Goal: Task Accomplishment & Management: Complete application form

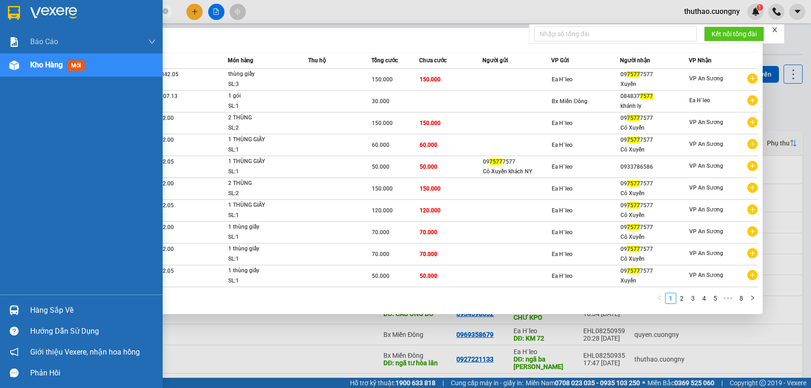
click at [10, 13] on img at bounding box center [14, 13] width 12 height 14
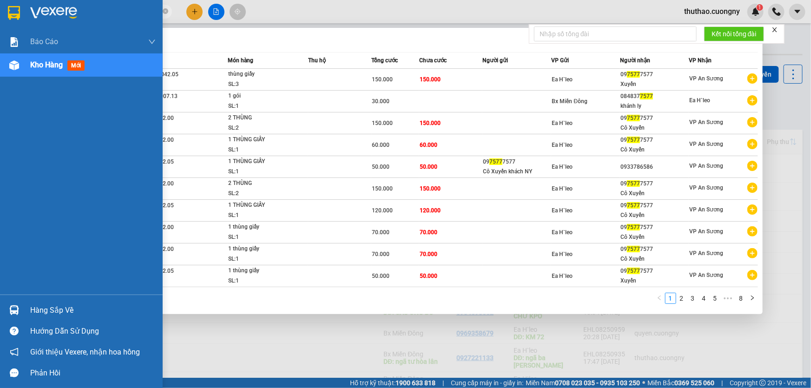
click at [10, 13] on img at bounding box center [14, 13] width 12 height 14
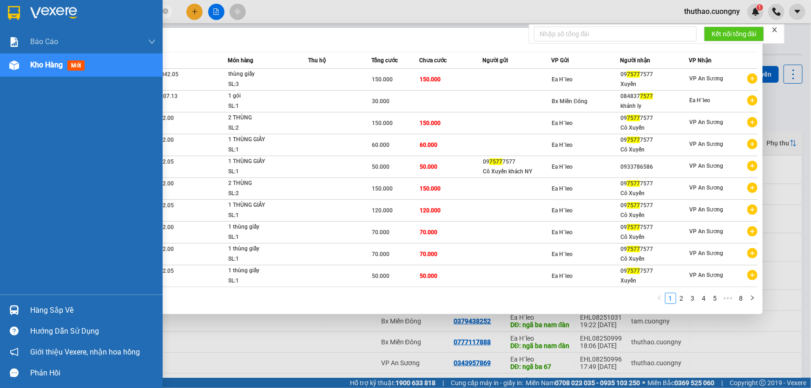
click at [11, 8] on img at bounding box center [14, 13] width 12 height 14
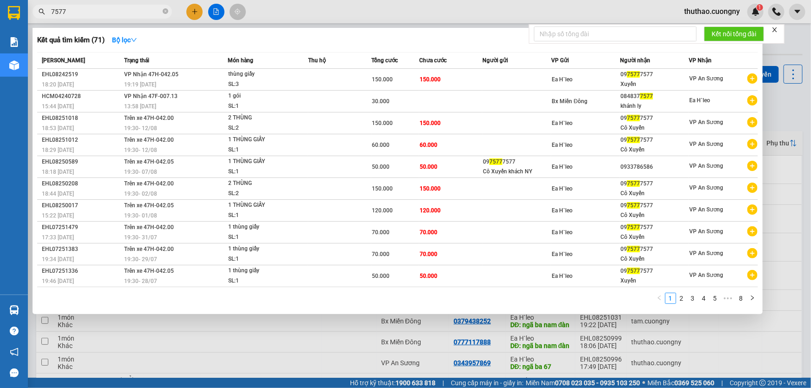
click at [776, 31] on icon "close" at bounding box center [775, 29] width 5 height 5
click at [783, 327] on div at bounding box center [405, 194] width 811 height 388
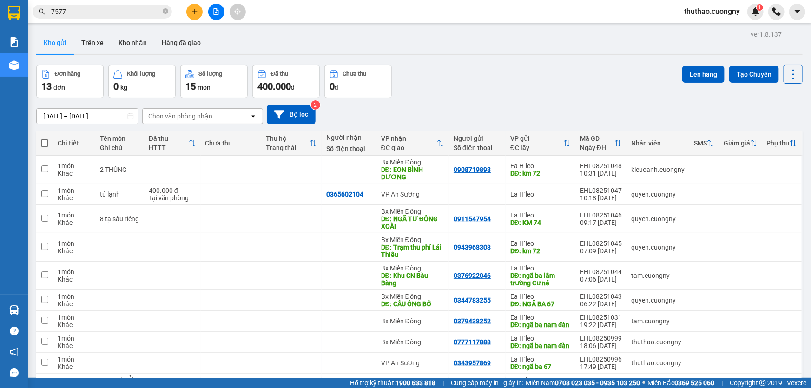
click at [194, 10] on icon "plus" at bounding box center [195, 11] width 7 height 7
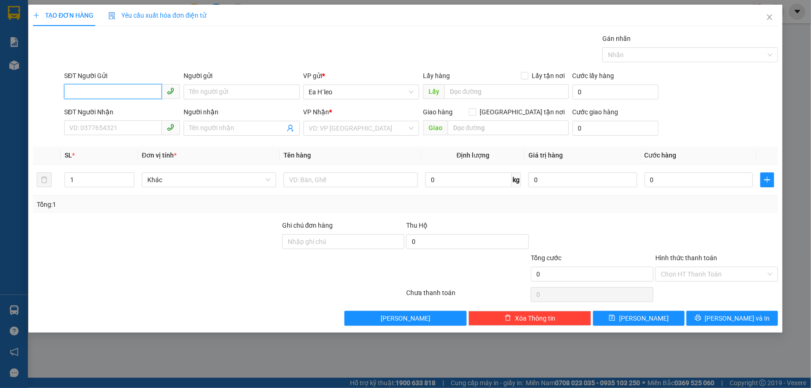
click at [132, 93] on input "SĐT Người Gửi" at bounding box center [113, 91] width 98 height 15
type input "0977603572"
click at [120, 118] on div "0977603572 0977603572" at bounding box center [122, 110] width 116 height 19
click at [122, 115] on div "SĐT Người Nhận" at bounding box center [122, 112] width 116 height 10
click at [122, 120] on input "SĐT Người Nhận" at bounding box center [113, 127] width 98 height 15
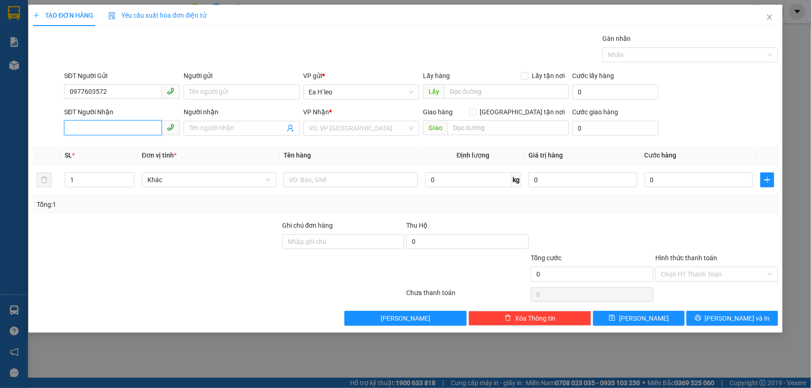
click at [118, 129] on input "SĐT Người Nhận" at bounding box center [113, 127] width 98 height 15
type input "0937896688"
click at [124, 153] on div "0937896688 - [PERSON_NAME]" at bounding box center [122, 146] width 116 height 15
type input "Minh"
type input "0937896688"
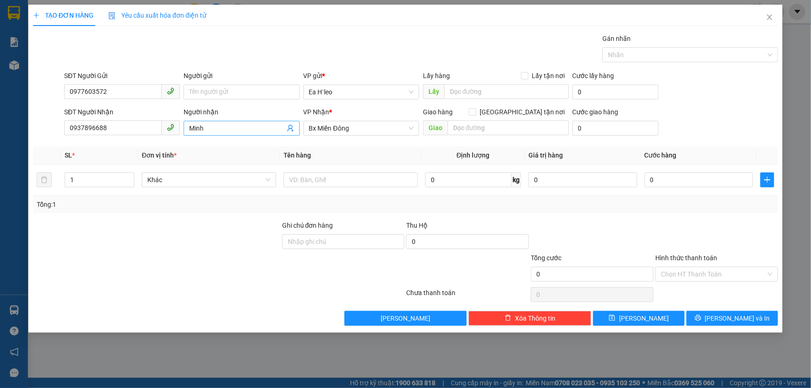
click at [230, 125] on input "Minh" at bounding box center [236, 128] width 95 height 10
type input "M"
click at [479, 85] on input "text" at bounding box center [506, 91] width 125 height 15
click at [518, 91] on input "trung tâm huyện [GEOGRAPHIC_DATA]" at bounding box center [506, 91] width 125 height 15
click at [519, 91] on input "trung tâm huyện [GEOGRAPHIC_DATA]" at bounding box center [506, 91] width 125 height 15
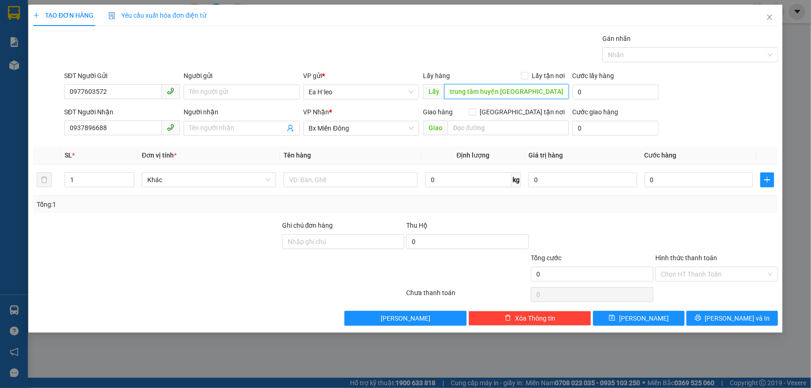
click at [519, 91] on input "trung tâm huyện [GEOGRAPHIC_DATA]" at bounding box center [506, 91] width 125 height 15
click at [521, 91] on input "trung tâm huyện [GEOGRAPHIC_DATA]" at bounding box center [506, 91] width 125 height 15
click at [452, 91] on input "trung tâm huyện [GEOGRAPHIC_DATA]" at bounding box center [506, 91] width 125 height 15
type input "Trung tâm huyện [GEOGRAPHIC_DATA]"
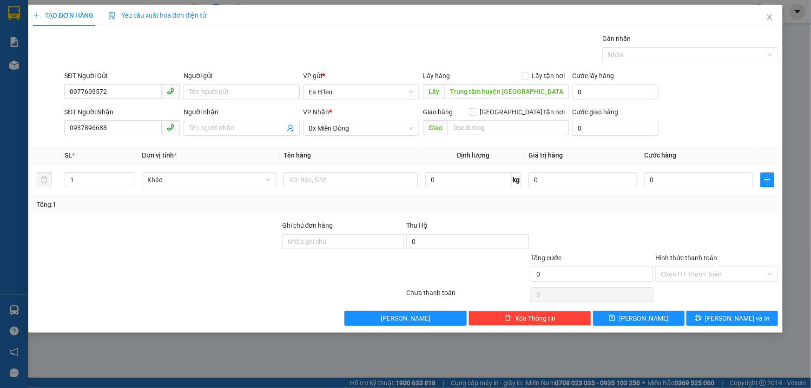
click at [425, 153] on th "Định lượng" at bounding box center [473, 155] width 103 height 18
click at [318, 180] on input "text" at bounding box center [351, 179] width 134 height 15
type input "6"
click at [637, 320] on button "[PERSON_NAME]" at bounding box center [639, 318] width 92 height 15
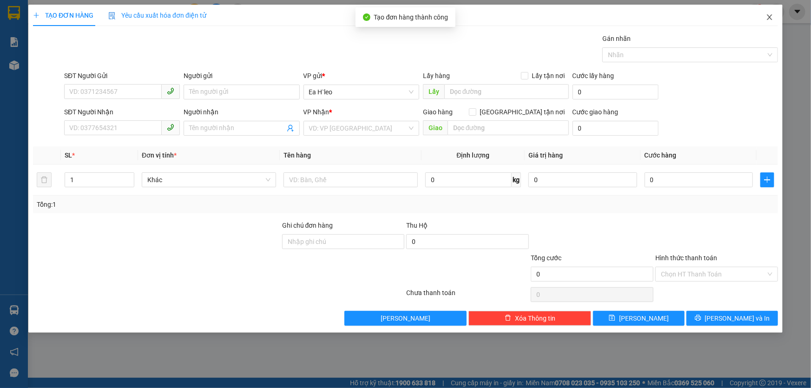
click at [770, 14] on icon "close" at bounding box center [769, 16] width 7 height 7
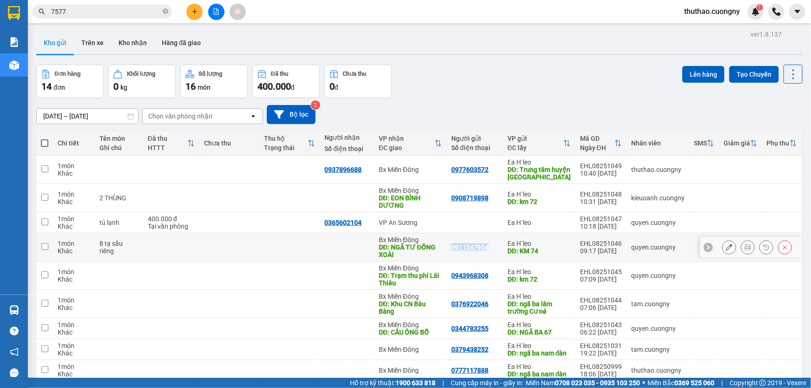
drag, startPoint x: 496, startPoint y: 246, endPoint x: 447, endPoint y: 250, distance: 48.5
click at [447, 250] on td "0911547954" at bounding box center [475, 247] width 56 height 28
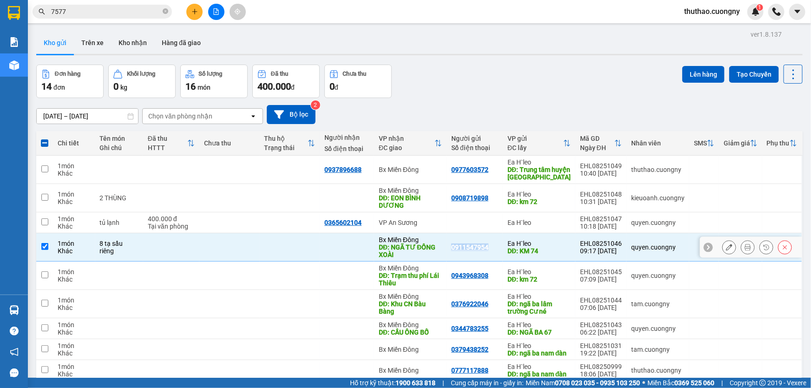
copy div "0911547954"
drag, startPoint x: 95, startPoint y: 242, endPoint x: 117, endPoint y: 255, distance: 25.4
click at [117, 255] on td "8 tạ sầu riêng" at bounding box center [119, 247] width 48 height 28
checkbox input "false"
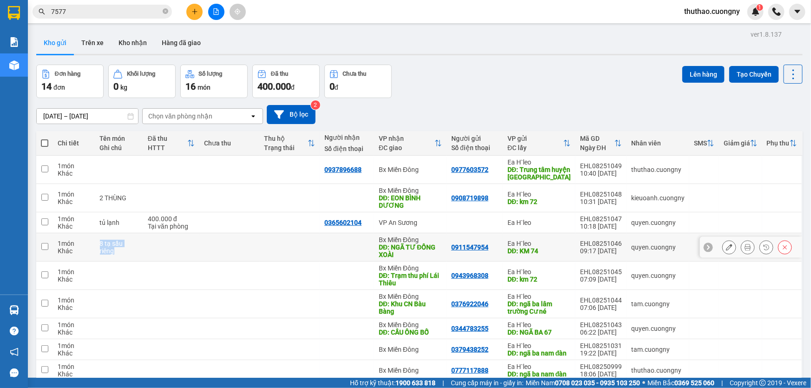
copy div "8 tạ sầu riêng"
click at [723, 245] on button at bounding box center [729, 247] width 13 height 16
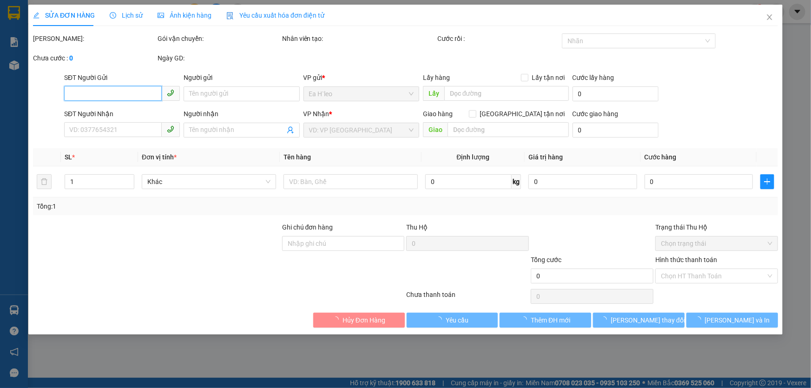
type input "0911547954"
type input "KM 74"
type input "NGÃ TƯ ĐỒNG XOÀI"
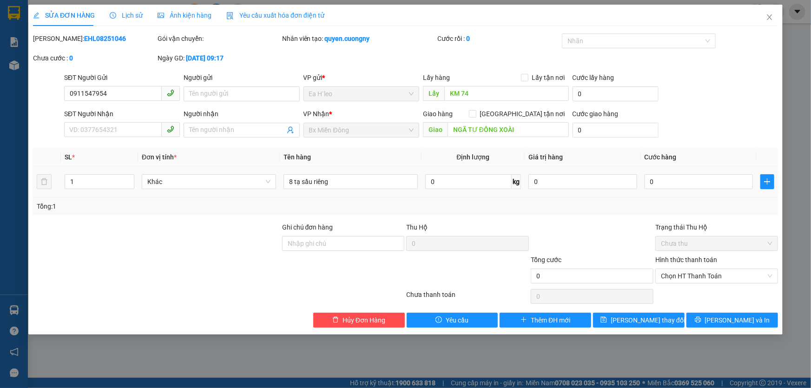
click at [365, 173] on div "8 tạ sầu riêng" at bounding box center [351, 181] width 134 height 19
click at [365, 183] on input "8 tạ sầu riêng" at bounding box center [351, 181] width 134 height 15
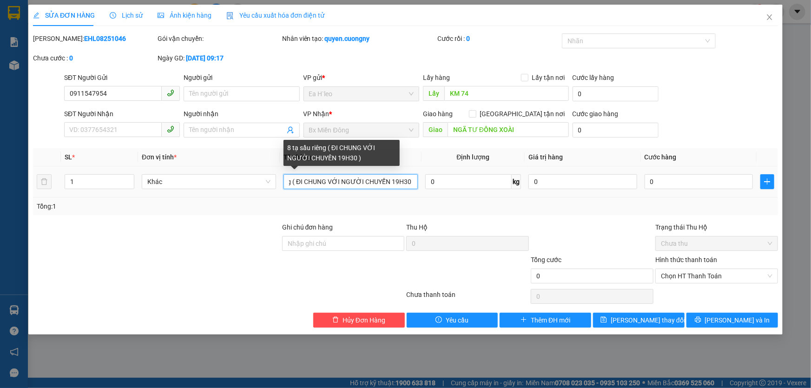
scroll to position [0, 39]
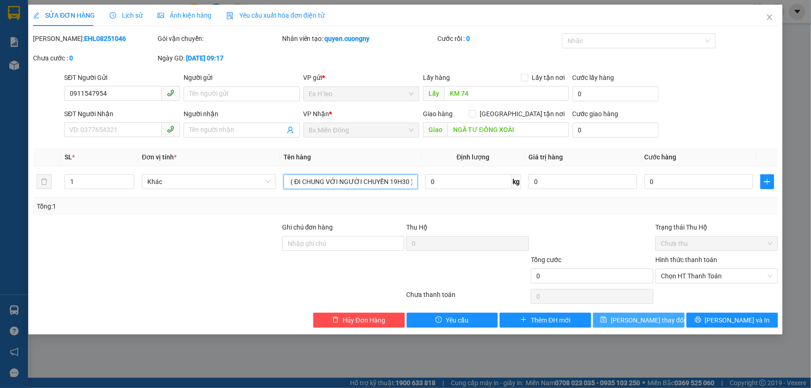
type input "8 tạ sầu riêng ( ĐI CHUNG VỚI NGƯỜI CHUYẾN 19H30 )"
click at [649, 321] on span "[PERSON_NAME] thay đổi" at bounding box center [648, 320] width 74 height 10
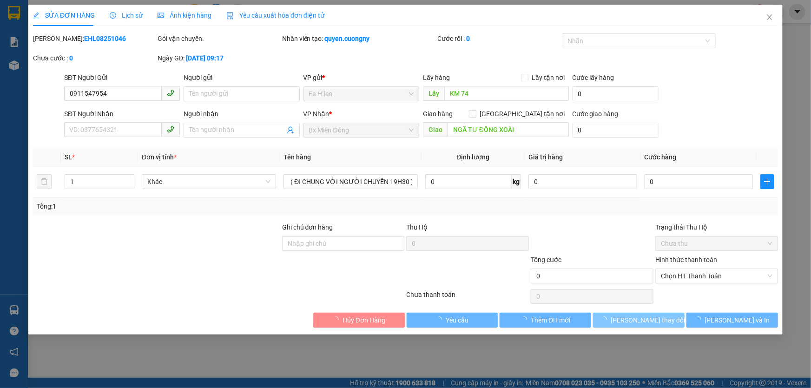
scroll to position [0, 0]
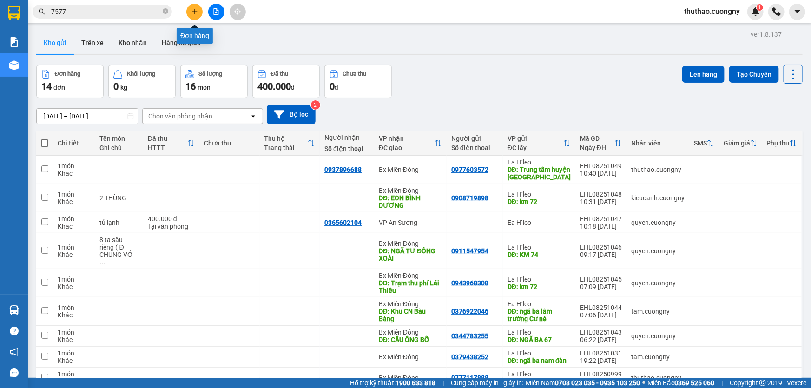
click at [196, 7] on button at bounding box center [194, 12] width 16 height 16
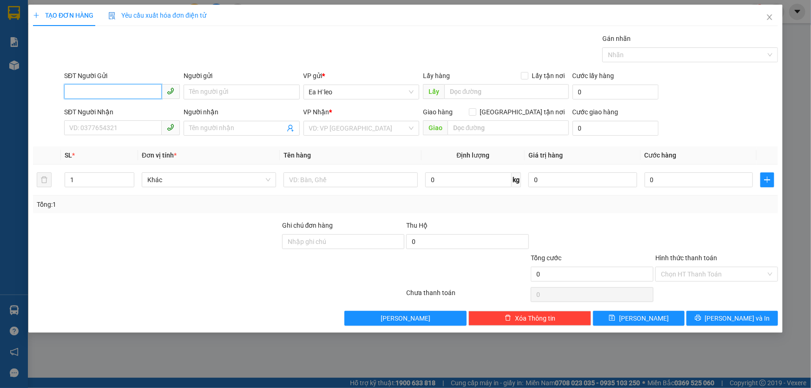
click at [151, 89] on input "SĐT Người Gửi" at bounding box center [113, 91] width 98 height 15
type input "0364209948"
click at [118, 125] on input "SĐT Người Nhận" at bounding box center [113, 127] width 98 height 15
click at [110, 132] on input "0364" at bounding box center [113, 127] width 98 height 15
type input "0364209948"
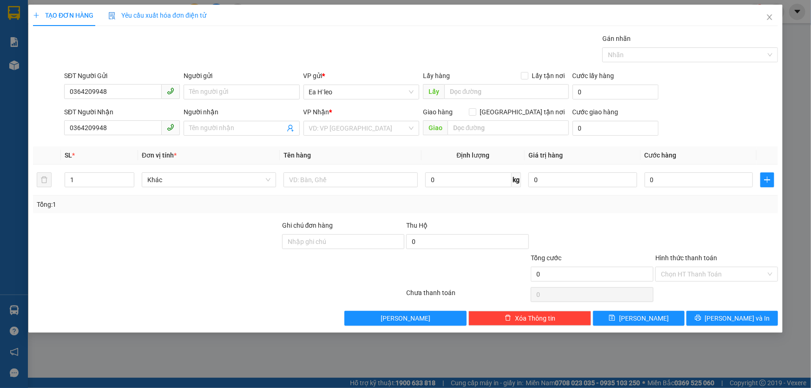
click at [168, 244] on div at bounding box center [156, 236] width 249 height 33
click at [477, 94] on input "text" at bounding box center [506, 91] width 125 height 15
type input "V"
type input "[DEMOGRAPHIC_DATA] [GEOGRAPHIC_DATA] KM65"
click at [355, 133] on input "search" at bounding box center [358, 128] width 98 height 14
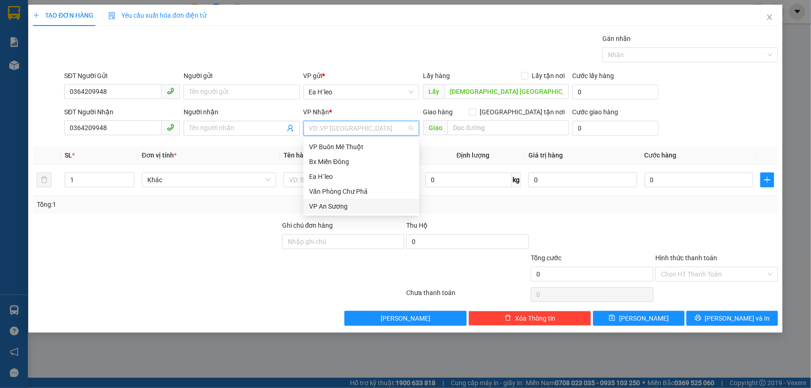
click at [346, 207] on div "VP An Sương" at bounding box center [361, 206] width 105 height 10
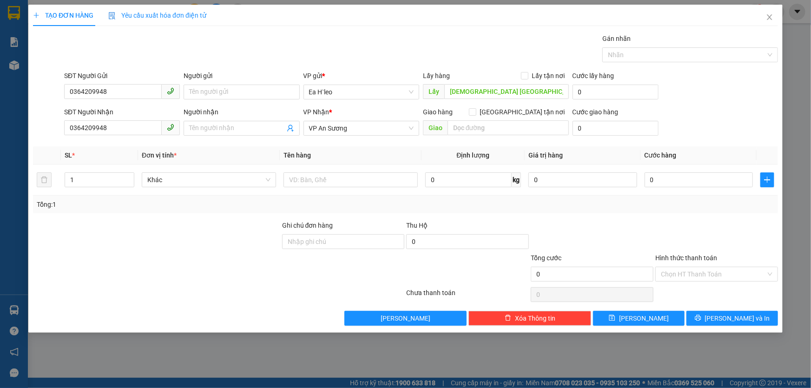
click at [240, 220] on div at bounding box center [156, 236] width 249 height 33
click at [295, 175] on input "text" at bounding box center [351, 179] width 134 height 15
type input "2 BAO SẦU NHỎ ( LIÊN HỆ TRƯỚC 15P )"
type input "2"
click at [129, 178] on icon "up" at bounding box center [129, 177] width 3 height 3
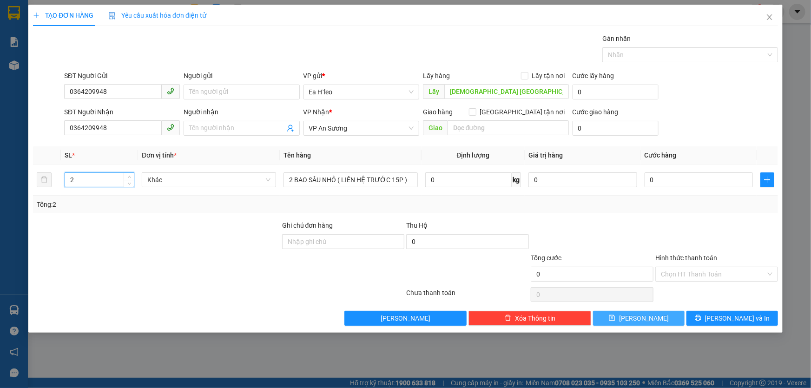
click at [646, 313] on span "[PERSON_NAME]" at bounding box center [644, 318] width 50 height 10
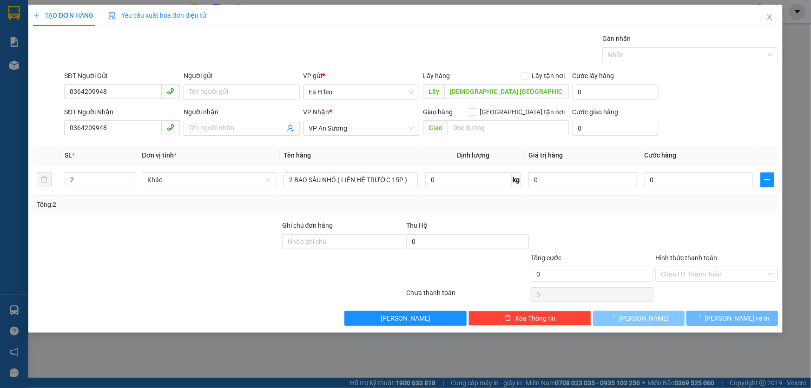
type input "1"
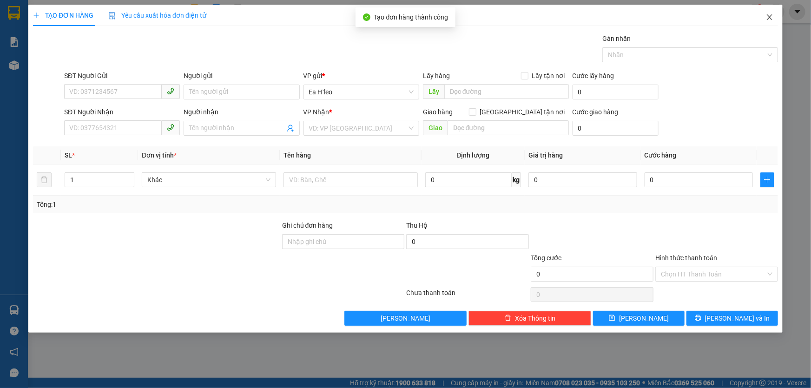
click at [770, 18] on icon "close" at bounding box center [769, 17] width 5 height 6
